Goal: Information Seeking & Learning: Find specific fact

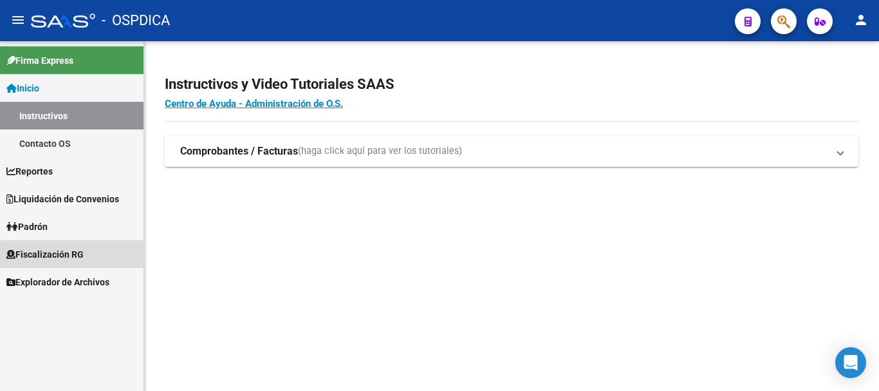
click at [48, 248] on span "Fiscalización RG" at bounding box center [44, 254] width 77 height 14
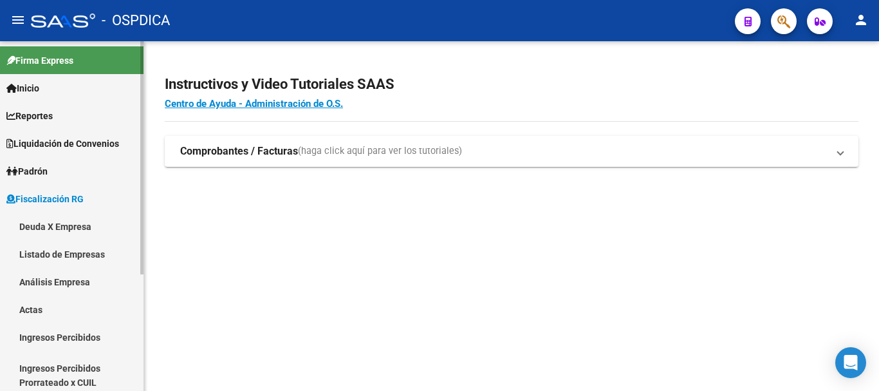
click at [71, 252] on link "Listado de Empresas" at bounding box center [71, 254] width 143 height 28
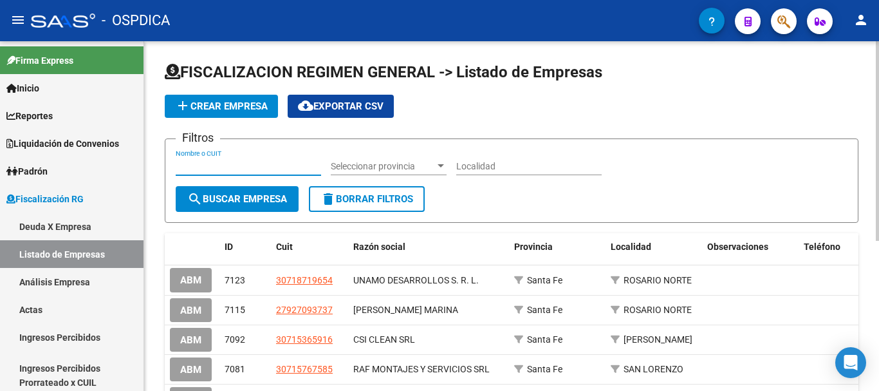
paste input "30708130695"
type input "30708130695"
click at [253, 198] on span "search Buscar Empresa" at bounding box center [237, 199] width 100 height 12
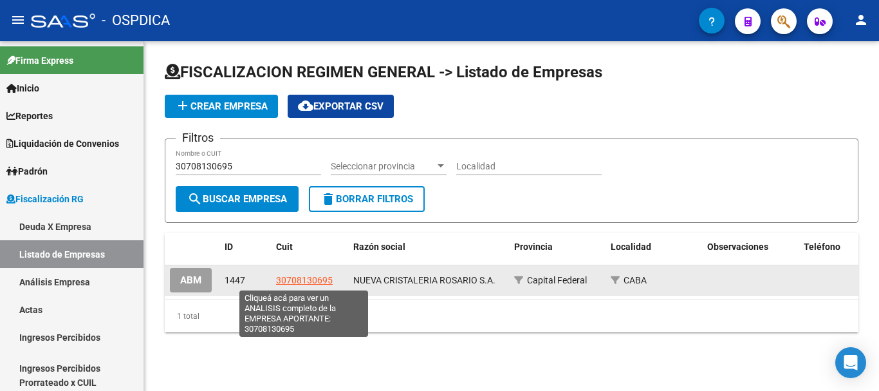
click at [297, 278] on span "30708130695" at bounding box center [304, 280] width 57 height 10
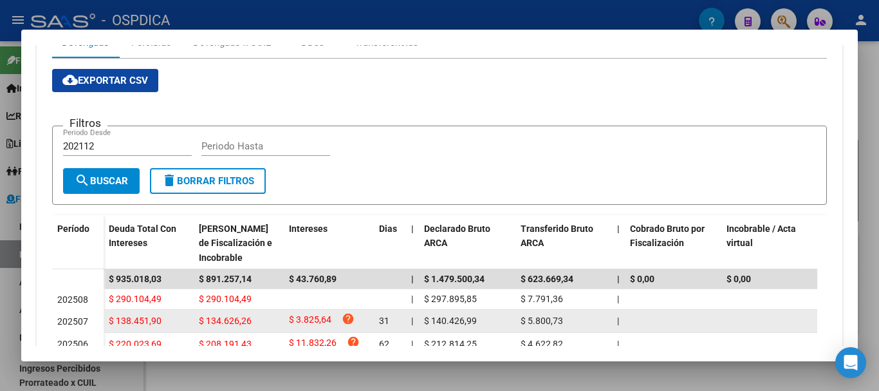
scroll to position [129, 0]
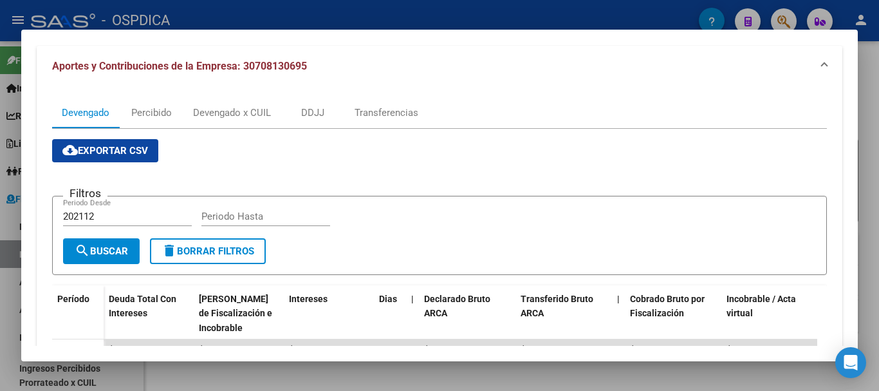
click at [116, 146] on span "cloud_download Exportar CSV" at bounding box center [105, 151] width 86 height 12
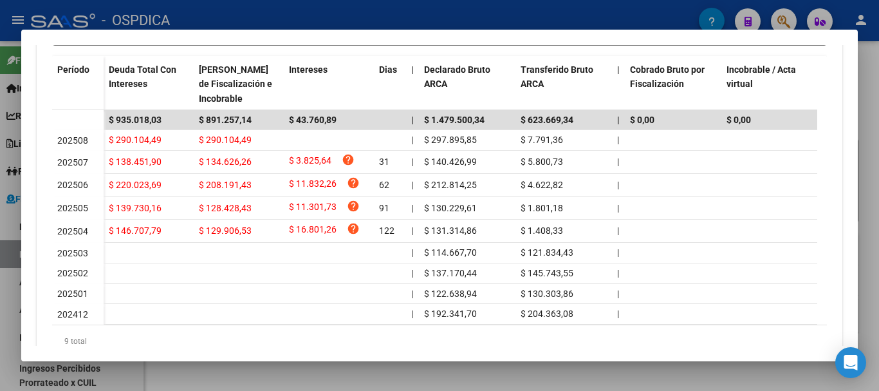
scroll to position [386, 0]
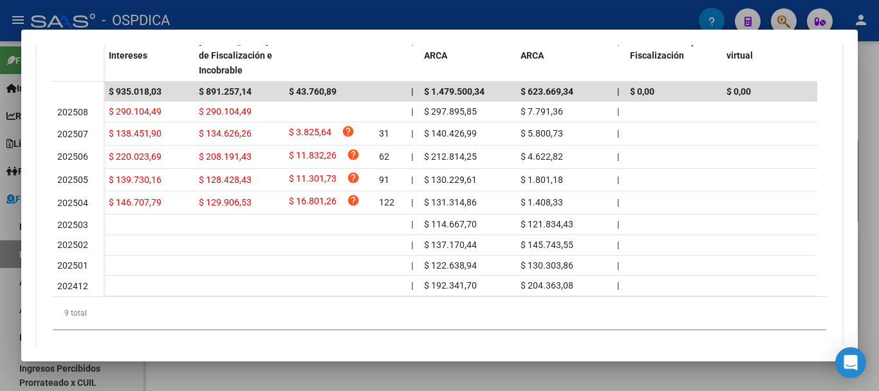
click at [871, 50] on div at bounding box center [439, 195] width 879 height 391
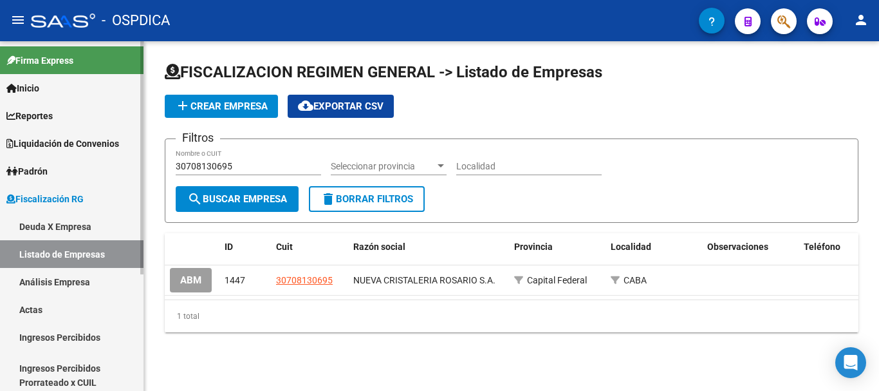
click at [71, 221] on link "Deuda X Empresa" at bounding box center [71, 226] width 143 height 28
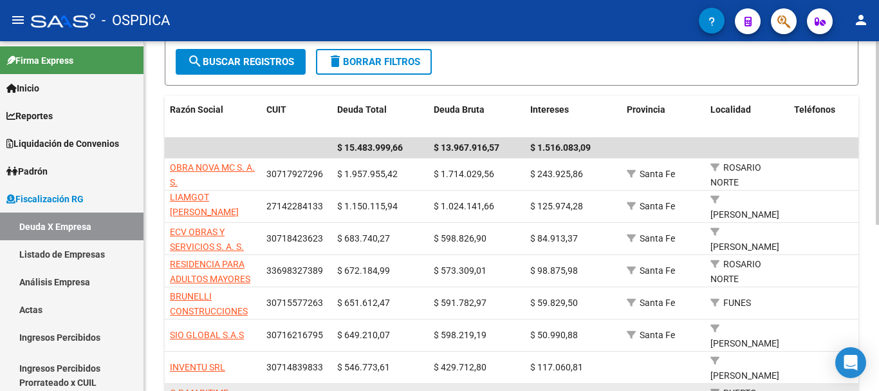
scroll to position [193, 0]
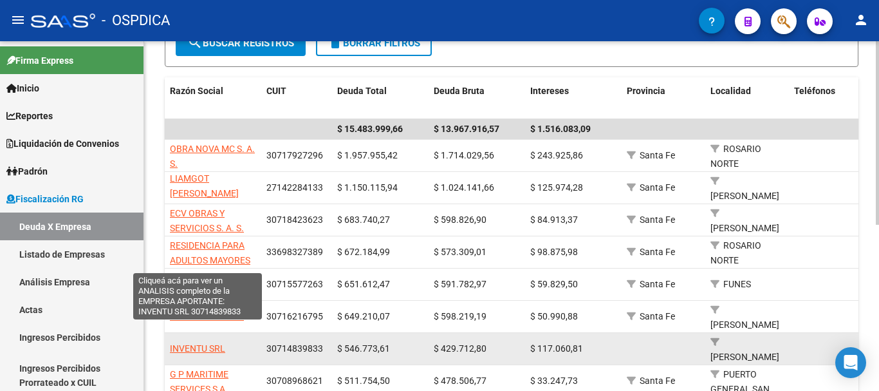
click at [192, 343] on span "INVENTU SRL" at bounding box center [197, 348] width 55 height 10
type textarea "30714839833"
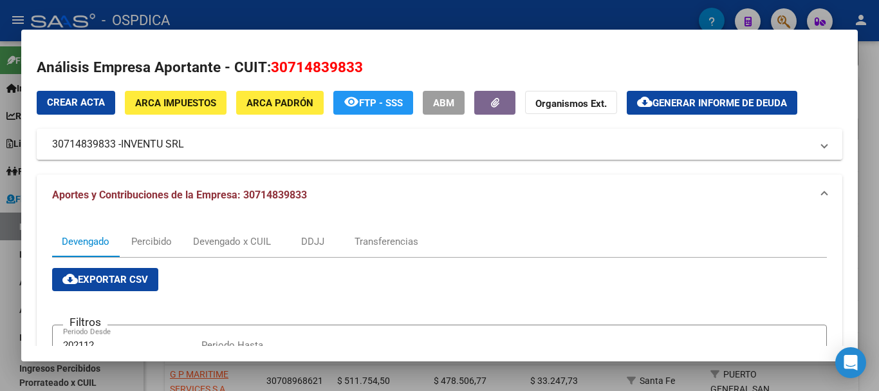
click at [151, 142] on span "INVENTU SRL" at bounding box center [152, 143] width 63 height 15
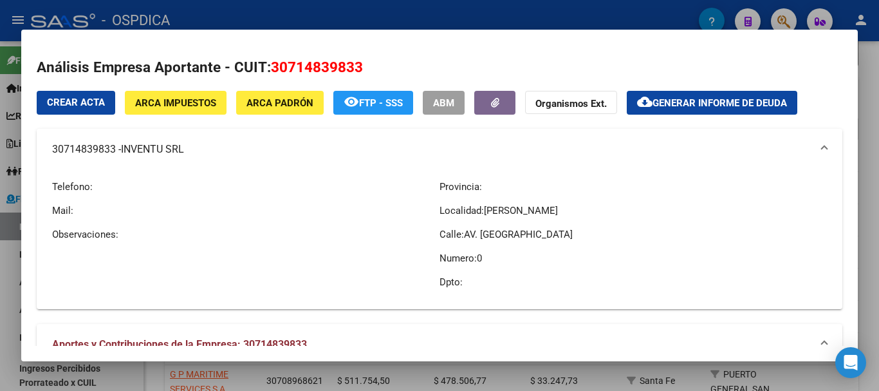
drag, startPoint x: 123, startPoint y: 150, endPoint x: 188, endPoint y: 153, distance: 65.1
click at [188, 153] on mat-panel-title "30714839833 - INVENTU SRL" at bounding box center [431, 149] width 759 height 15
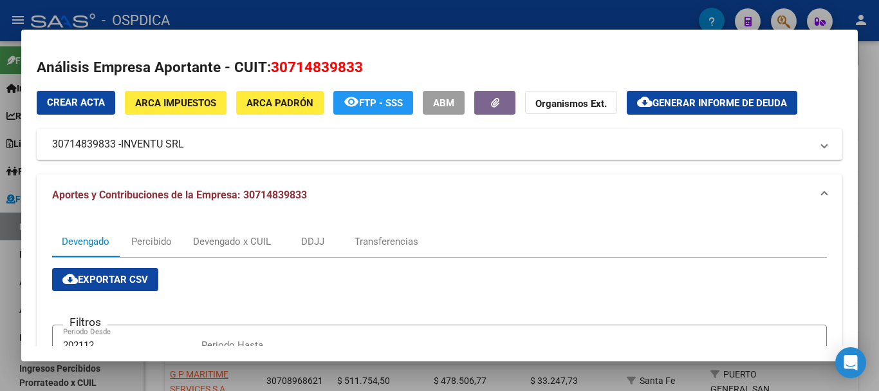
drag, startPoint x: 52, startPoint y: 142, endPoint x: 115, endPoint y: 147, distance: 63.3
click at [115, 147] on mat-panel-title "30714839833 - INVENTU SRL" at bounding box center [431, 143] width 759 height 15
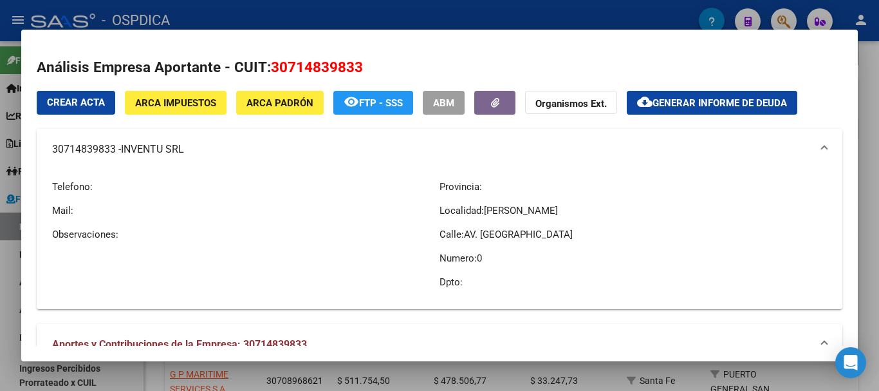
copy mat-panel-title "30714839833"
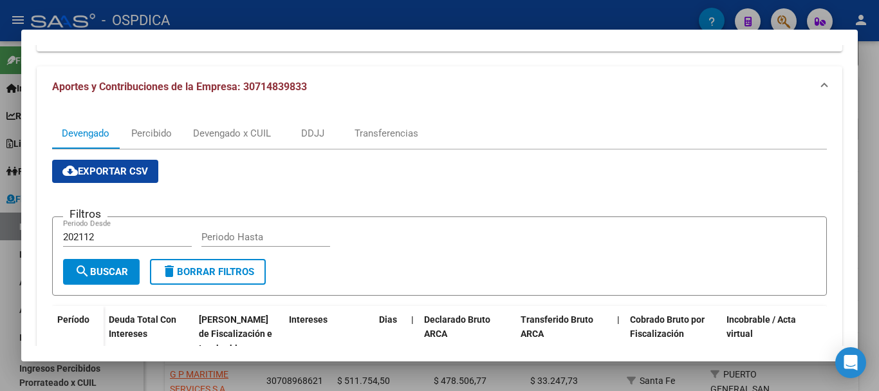
scroll to position [0, 0]
